Goal: Information Seeking & Learning: Learn about a topic

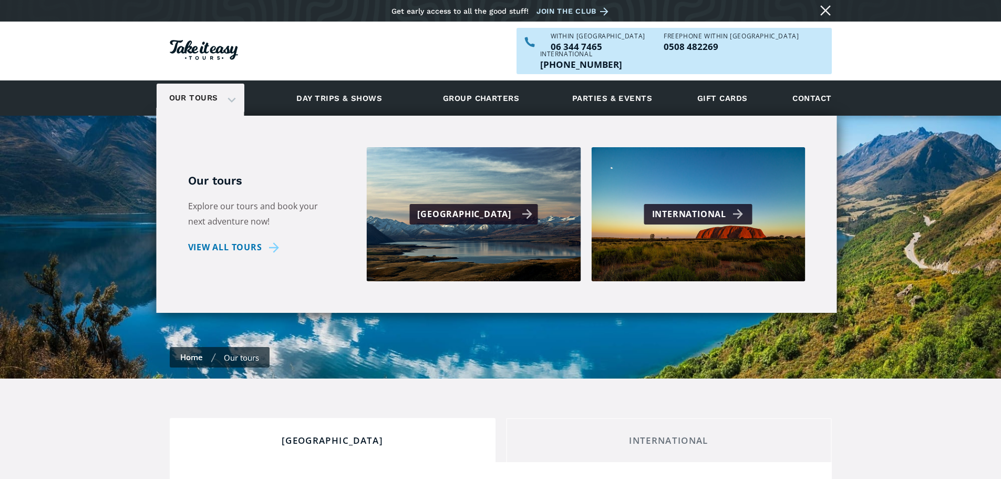
click at [488, 207] on div "[GEOGRAPHIC_DATA]" at bounding box center [474, 214] width 115 height 15
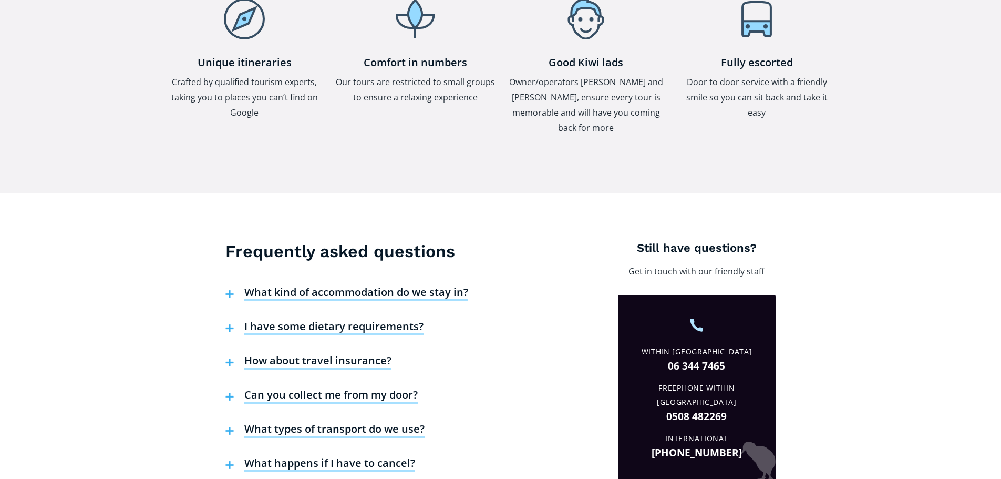
scroll to position [3207, 0]
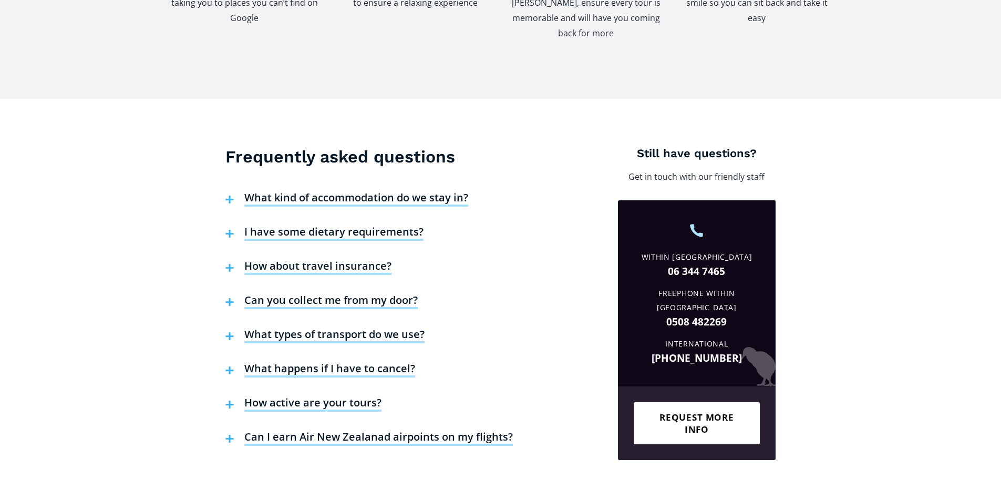
click at [305, 191] on h4 "What kind of accommodation do we stay in?" at bounding box center [356, 199] width 224 height 16
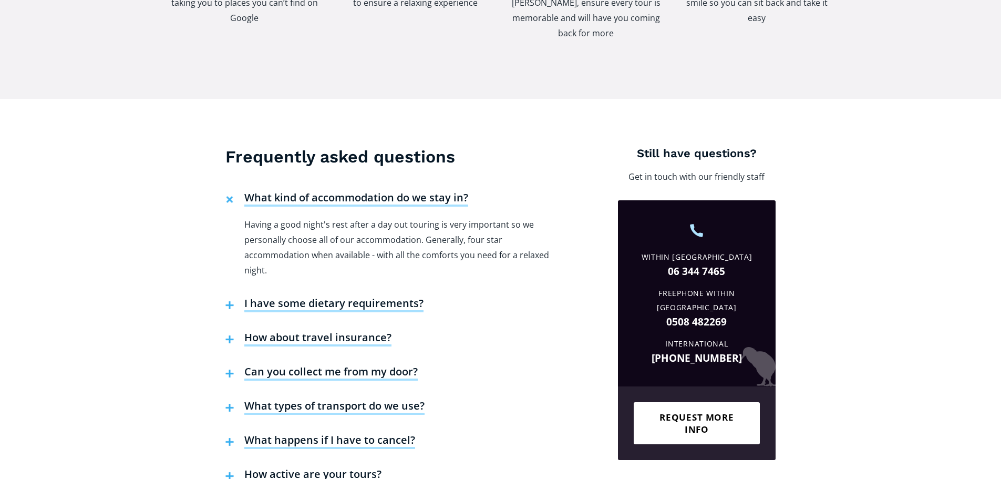
click at [305, 191] on h4 "What kind of accommodation do we stay in?" at bounding box center [356, 199] width 224 height 16
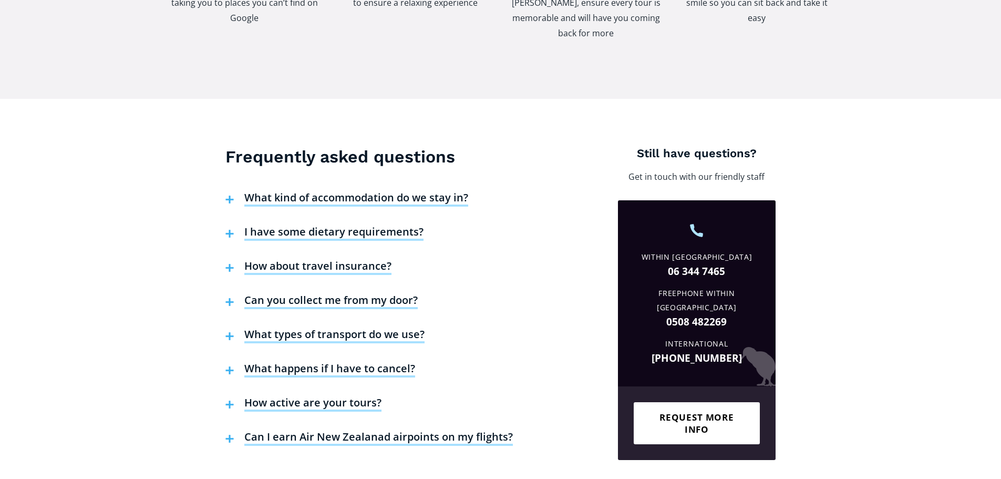
click at [279, 259] on h4 "How about travel insurance?" at bounding box center [317, 267] width 147 height 16
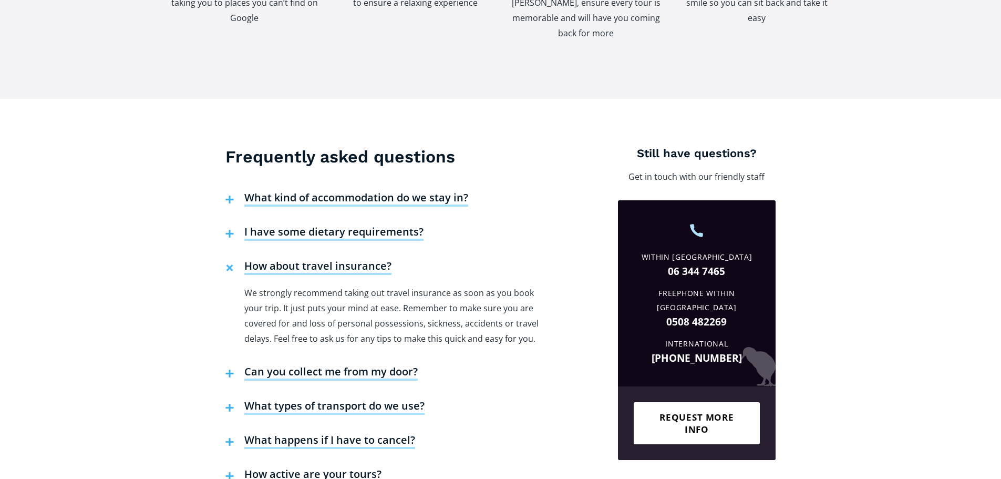
click at [279, 259] on h4 "How about travel insurance?" at bounding box center [317, 267] width 147 height 16
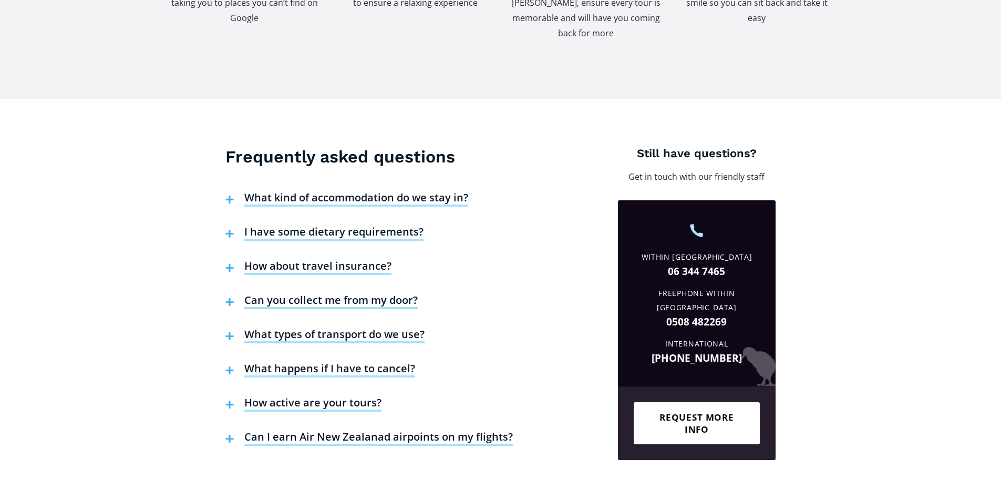
click at [306, 293] on h4 "Can you collect me from my door?" at bounding box center [330, 301] width 173 height 16
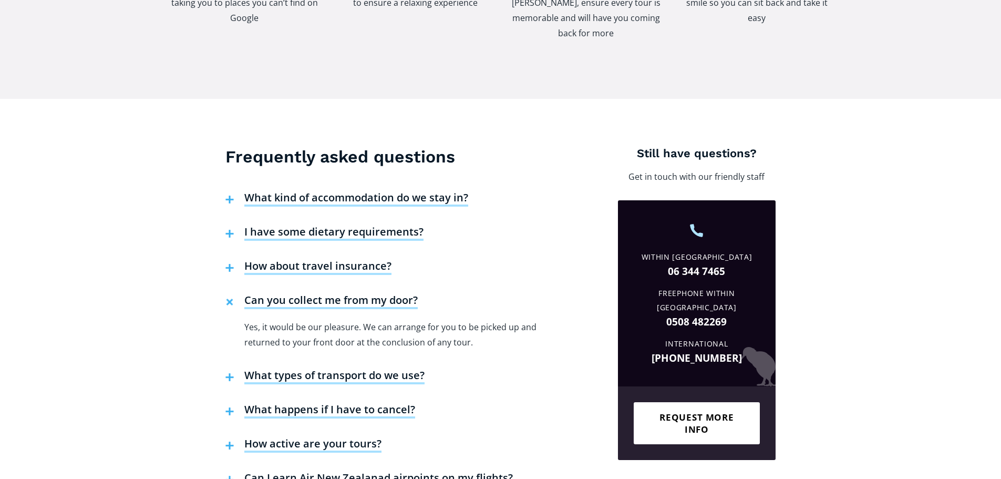
click at [306, 293] on h4 "Can you collect me from my door?" at bounding box center [330, 301] width 173 height 16
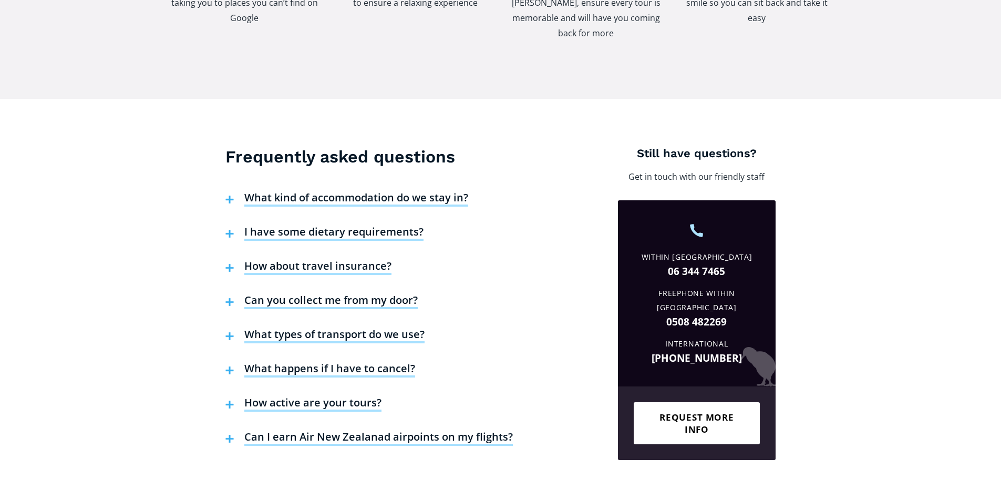
click at [331, 328] on h4 "What types of transport do we use?" at bounding box center [334, 336] width 180 height 16
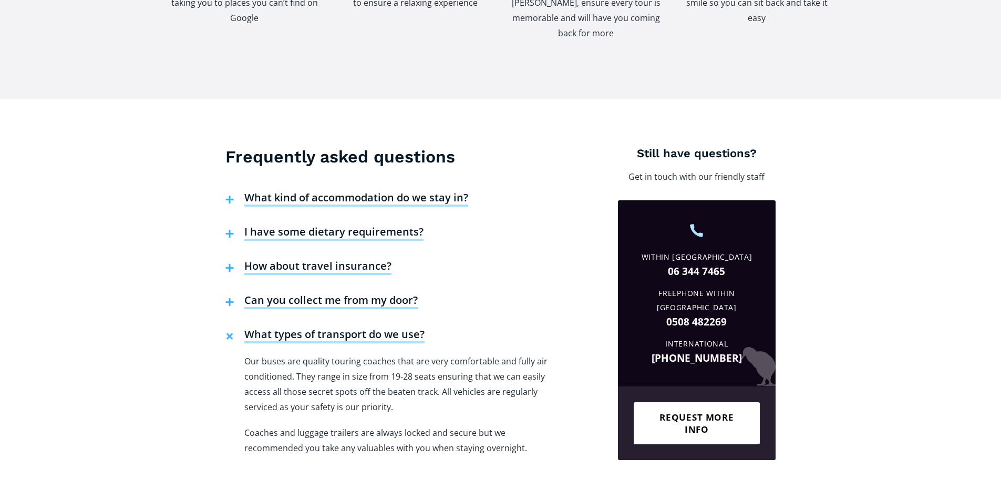
click at [332, 328] on h4 "What types of transport do we use?" at bounding box center [334, 336] width 180 height 16
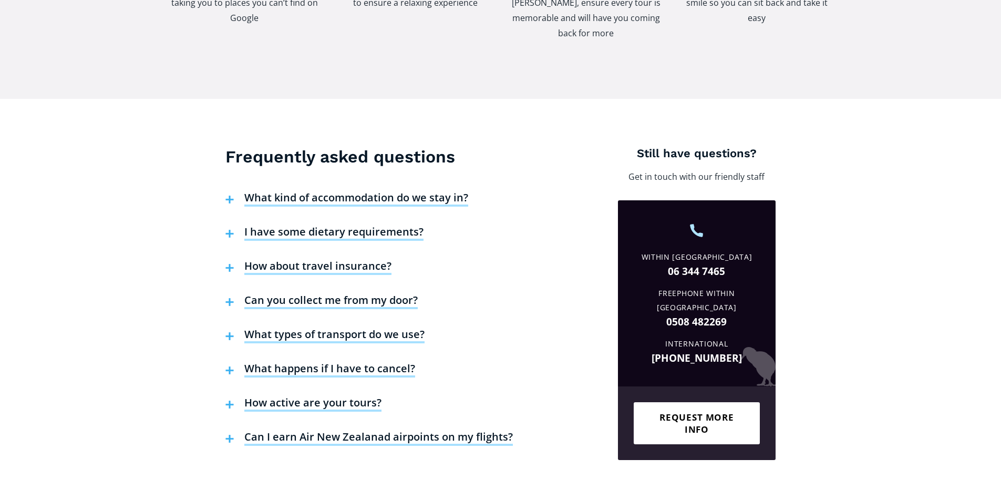
click at [350, 362] on h4 "What happens if I have to cancel?" at bounding box center [329, 370] width 171 height 16
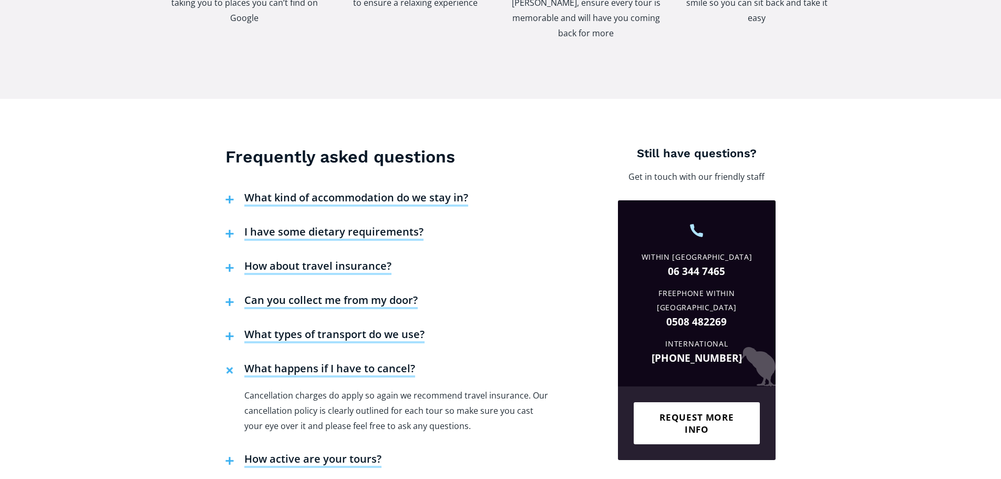
click at [350, 362] on h4 "What happens if I have to cancel?" at bounding box center [329, 370] width 171 height 16
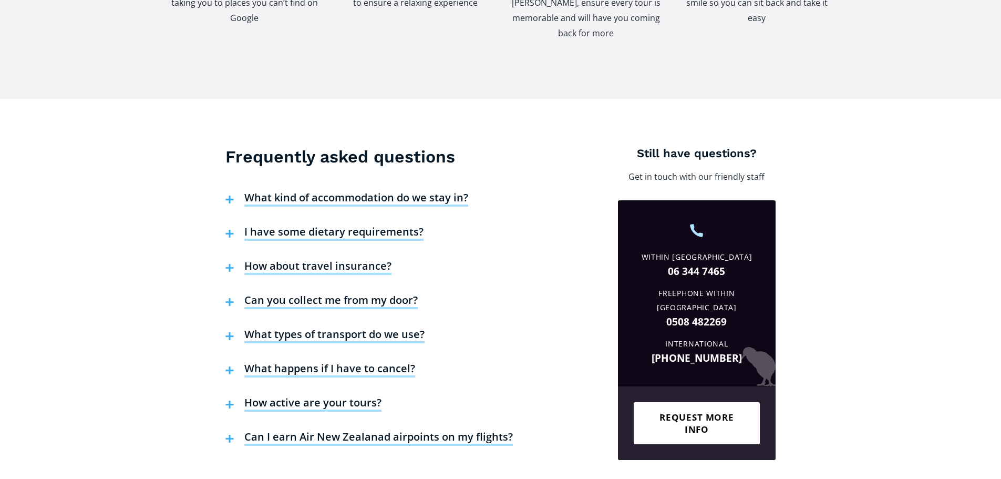
click at [335, 396] on h4 "How active are your tours?" at bounding box center [312, 404] width 137 height 16
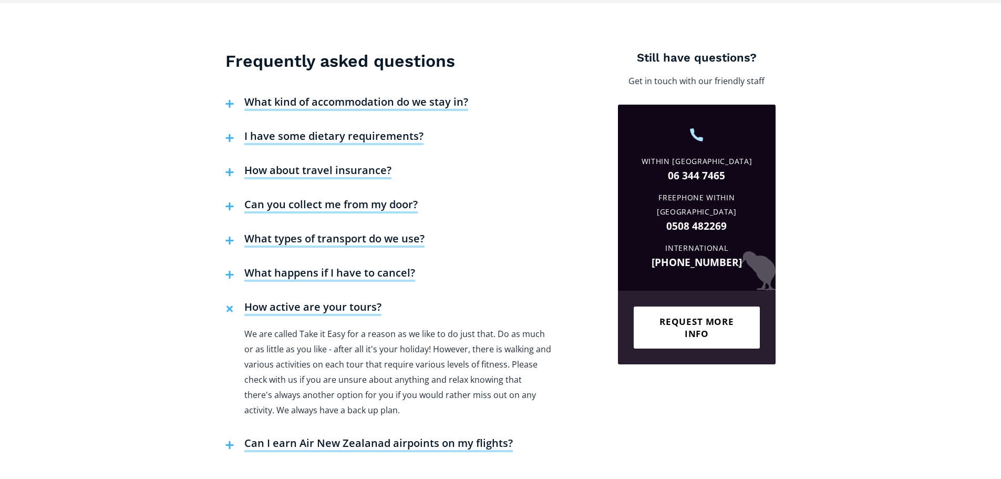
scroll to position [3312, 0]
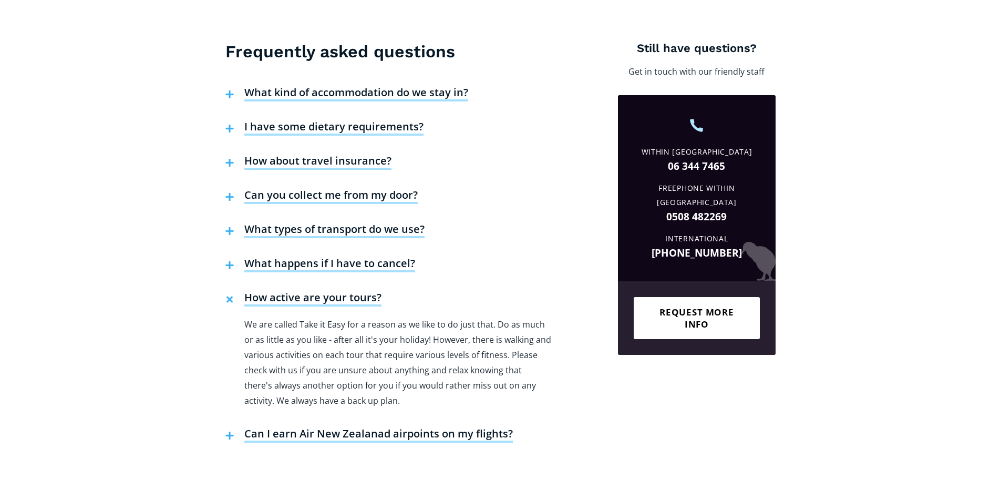
click at [289, 291] on h4 "How active are your tours?" at bounding box center [312, 299] width 137 height 16
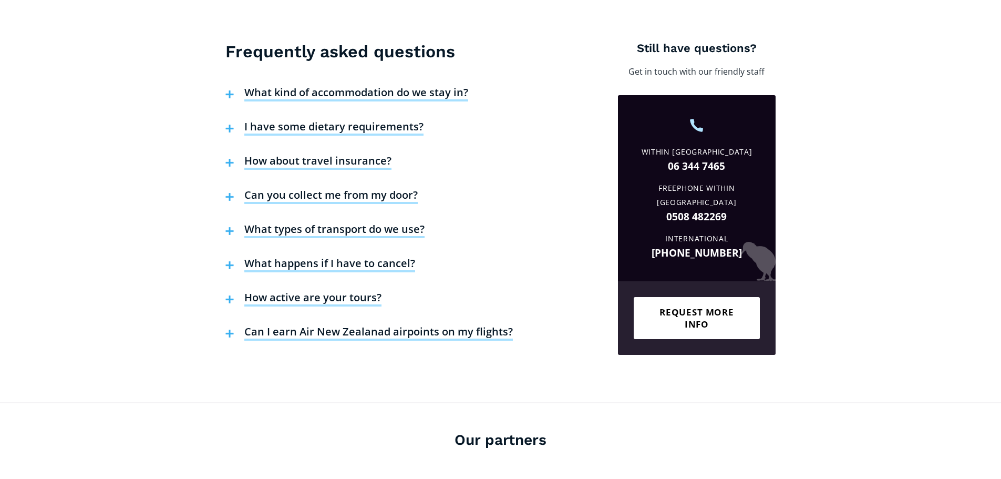
click at [366, 325] on h4 "Can I earn Air New Zealanad airpoints on my flights?" at bounding box center [378, 333] width 269 height 16
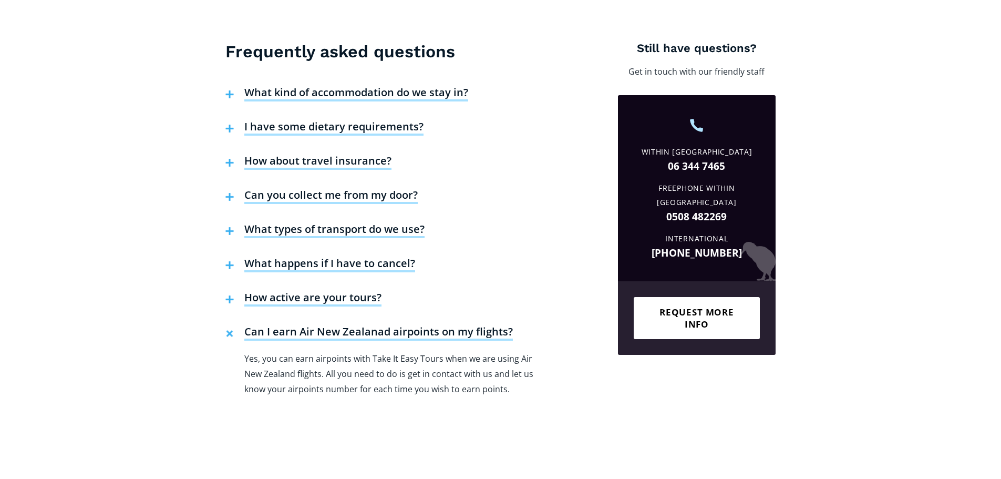
click at [367, 325] on h4 "Can I earn Air New Zealanad airpoints on my flights?" at bounding box center [378, 333] width 269 height 16
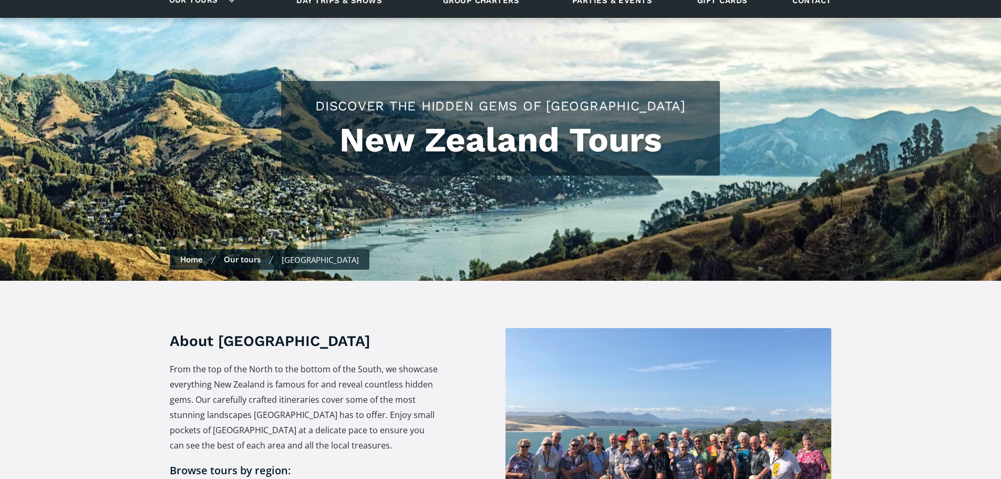
scroll to position [0, 0]
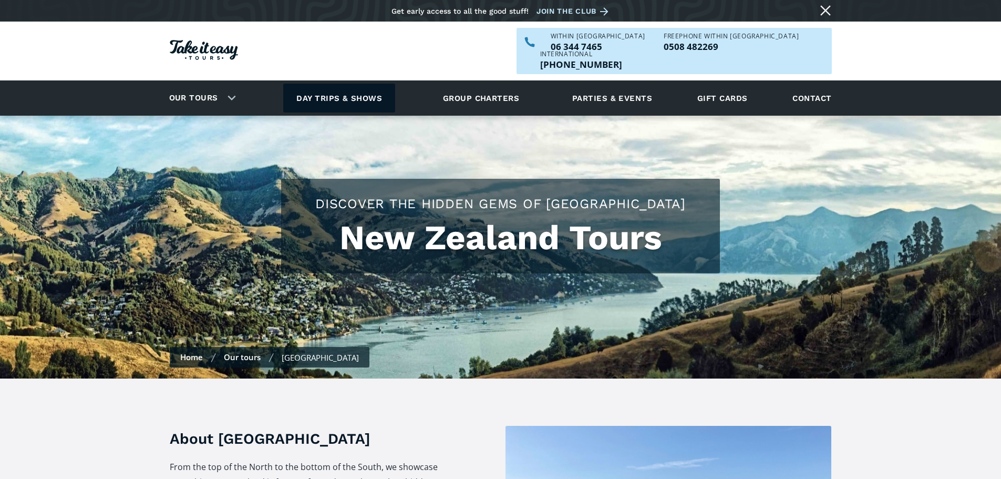
click at [330, 84] on link "Day trips & shows" at bounding box center [339, 98] width 112 height 29
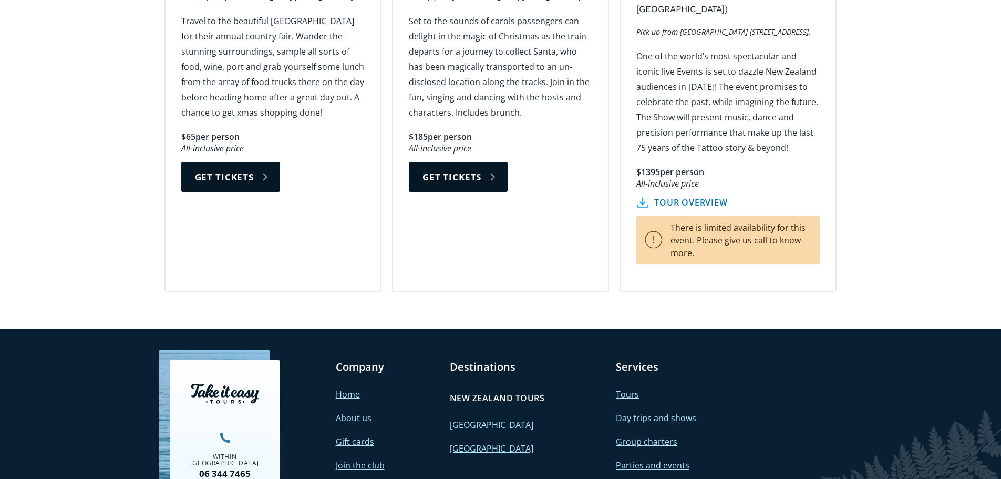
scroll to position [1945, 0]
